Goal: Navigation & Orientation: Find specific page/section

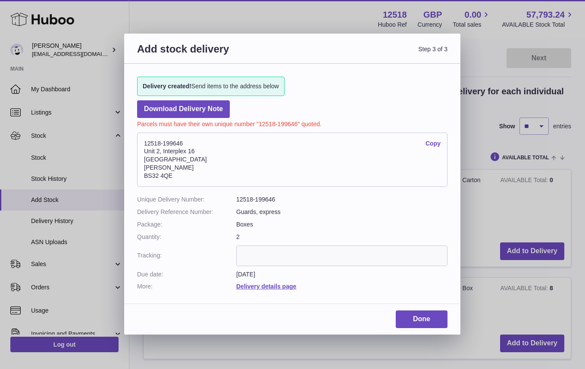
click at [103, 63] on div "Add stock delivery Step 3 of 3 Delivery created! Send items to the address belo…" at bounding box center [292, 184] width 585 height 369
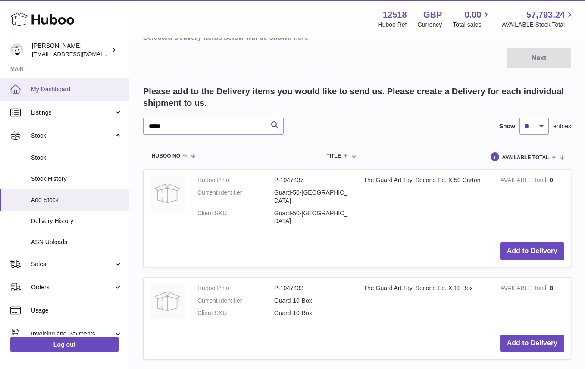
click at [75, 87] on span "My Dashboard" at bounding box center [76, 89] width 91 height 8
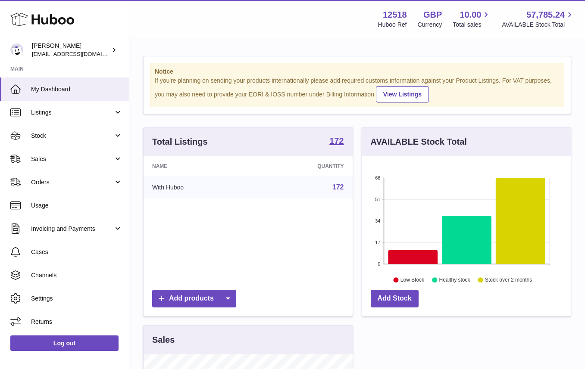
scroll to position [134, 209]
click at [38, 158] on span "Sales" at bounding box center [72, 159] width 82 height 8
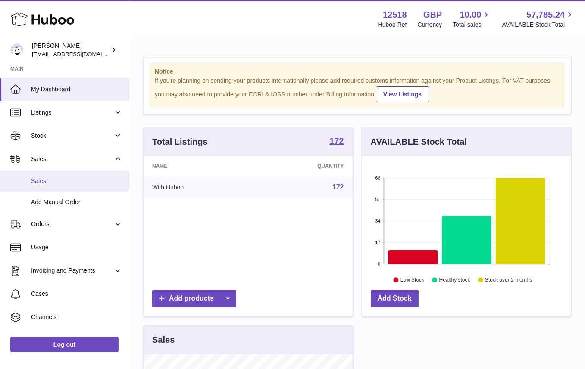
click at [37, 178] on span "Sales" at bounding box center [76, 181] width 91 height 8
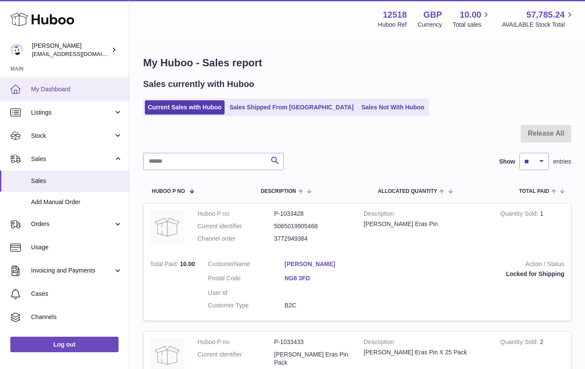
click at [59, 89] on span "My Dashboard" at bounding box center [76, 89] width 91 height 8
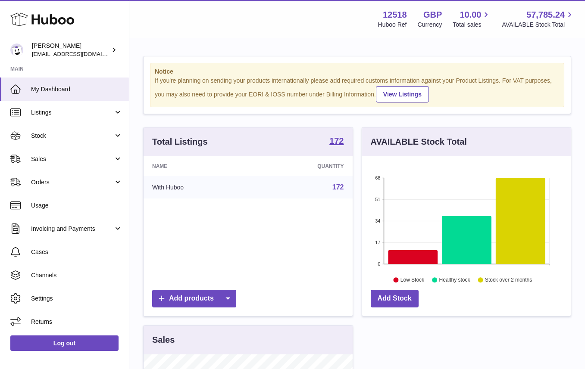
scroll to position [134, 209]
